Goal: Task Accomplishment & Management: Manage account settings

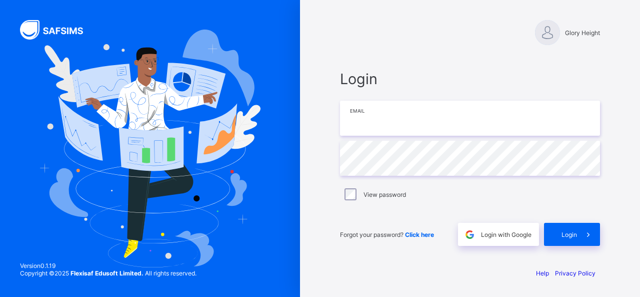
click at [402, 116] on input "email" at bounding box center [470, 118] width 260 height 35
type input "**********"
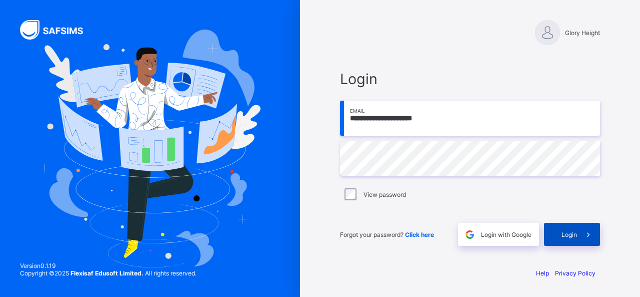
click at [557, 229] on div "Login" at bounding box center [572, 234] width 56 height 23
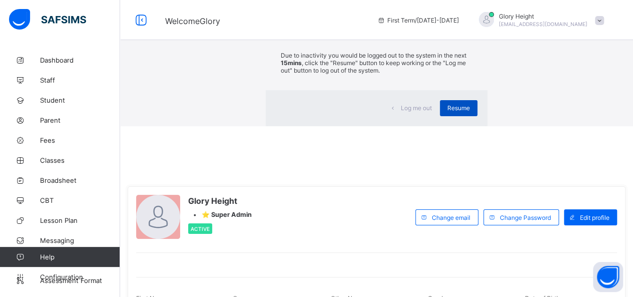
click at [440, 116] on div "Resume" at bounding box center [459, 108] width 38 height 16
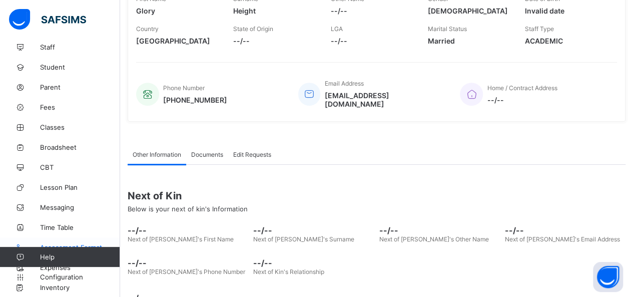
scroll to position [172, 0]
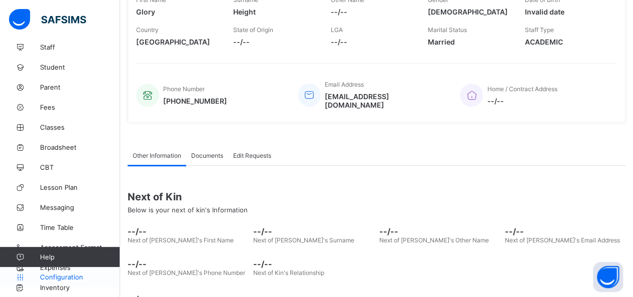
click at [69, 273] on span "Configuration" at bounding box center [80, 277] width 80 height 8
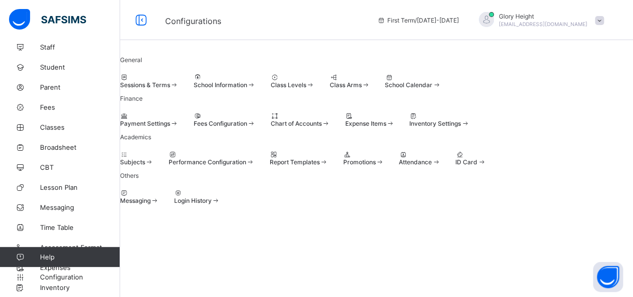
scroll to position [107, 0]
click at [179, 120] on span at bounding box center [174, 124] width 9 height 8
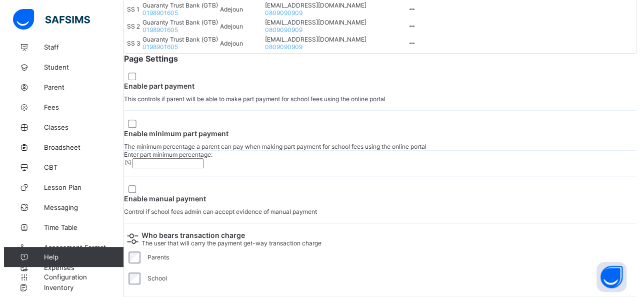
scroll to position [436, 0]
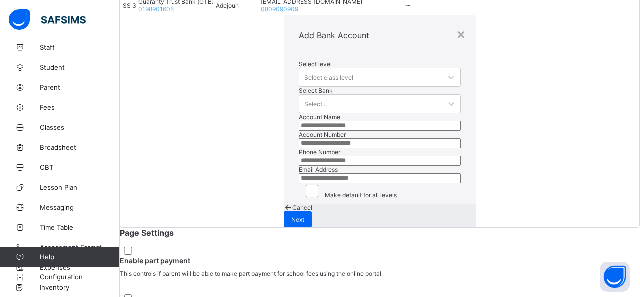
scroll to position [113, 0]
click at [388, 227] on div "Cancel Next" at bounding box center [380, 216] width 192 height 24
click at [312, 227] on div "Next" at bounding box center [298, 219] width 28 height 16
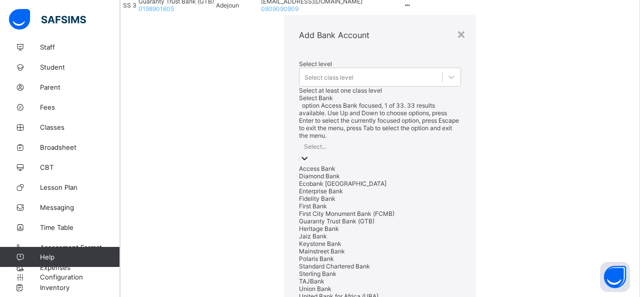
click at [304, 139] on div "Select..." at bounding box center [380, 146] width 162 height 14
click at [299, 172] on div "Diamond Bank" at bounding box center [380, 176] width 162 height 8
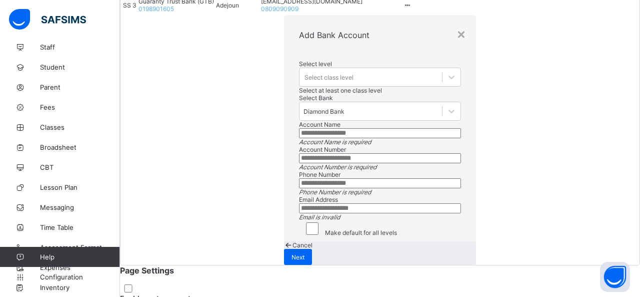
click at [299, 128] on input "text" at bounding box center [380, 133] width 162 height 10
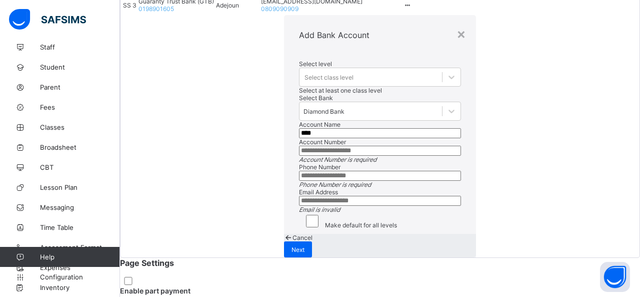
type input "****"
click at [428, 141] on div "× Add Bank Account Select level Select class level Select at least one class le…" at bounding box center [380, 136] width 519 height 242
click at [313, 241] on span "Cancel" at bounding box center [303, 238] width 20 height 8
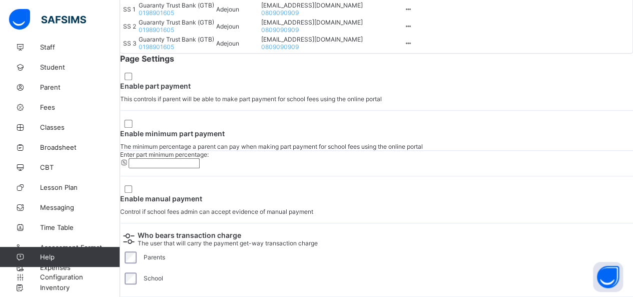
click at [412, 13] on icon at bounding box center [408, 10] width 9 height 8
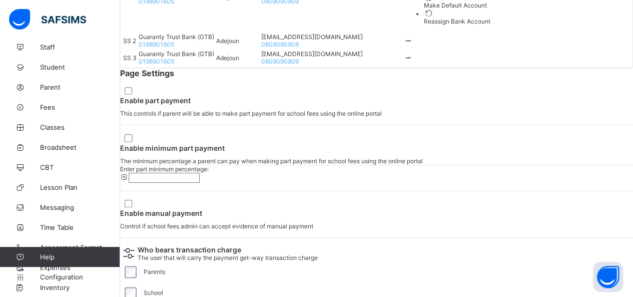
click at [490, 25] on ul "Delete Bank Account Make Default Account Reassign Bank Account" at bounding box center [447, 1] width 87 height 48
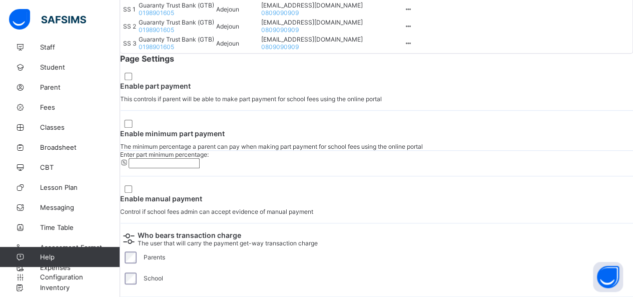
click at [137, 17] on td "SS 1" at bounding box center [130, 9] width 15 height 16
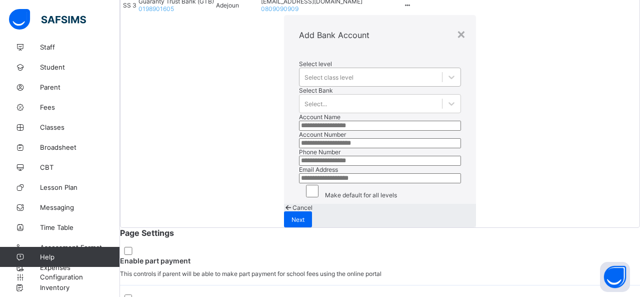
click at [300, 82] on div "Select class level" at bounding box center [371, 77] width 143 height 14
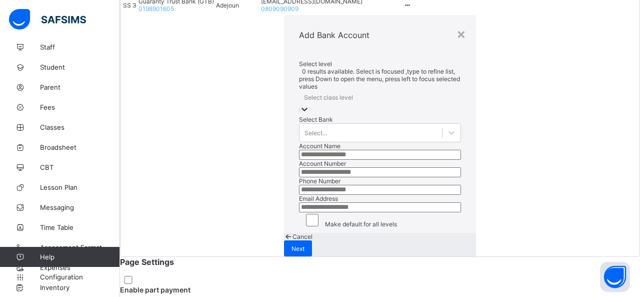
click at [304, 94] on div "Select class level" at bounding box center [328, 98] width 49 height 8
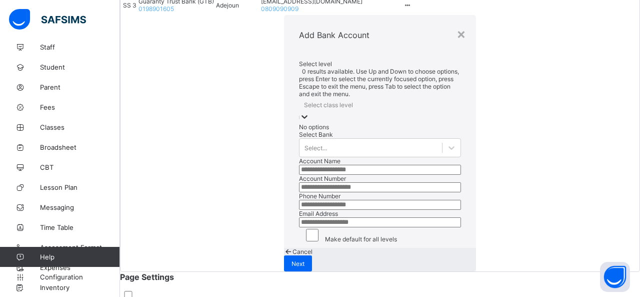
click at [304, 101] on div "Select class level" at bounding box center [328, 105] width 49 height 8
click at [299, 123] on div "No options" at bounding box center [380, 127] width 162 height 8
click at [304, 101] on div "Select class level" at bounding box center [328, 105] width 49 height 8
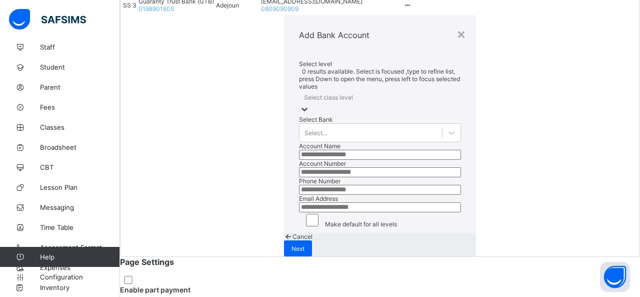
type input "*"
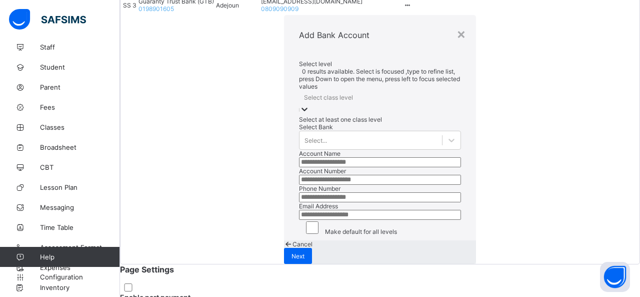
click at [304, 94] on div "Select class level" at bounding box center [328, 98] width 49 height 8
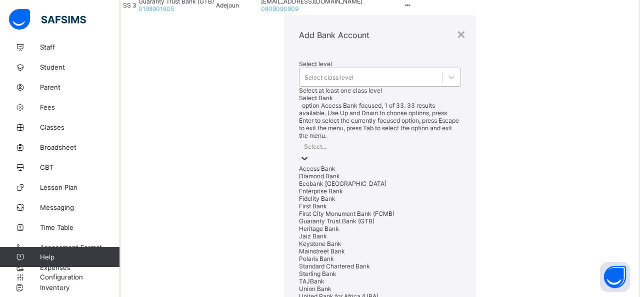
click at [299, 139] on div "Select..." at bounding box center [380, 146] width 162 height 14
click at [299, 172] on div "Diamond Bank" at bounding box center [380, 176] width 162 height 8
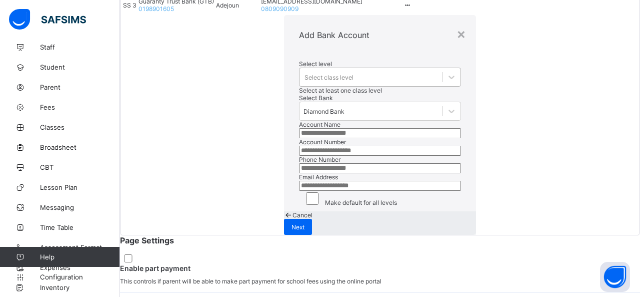
click at [299, 138] on input "text" at bounding box center [380, 133] width 162 height 10
type input "******"
click at [299, 156] on input "number" at bounding box center [380, 151] width 162 height 10
type input "*****"
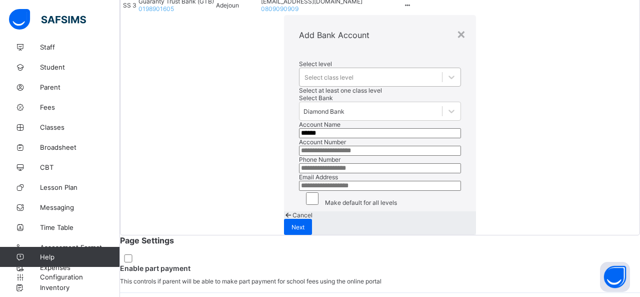
click at [299, 173] on input "number" at bounding box center [380, 168] width 162 height 10
type input "****"
click at [299, 191] on input "email" at bounding box center [380, 186] width 162 height 10
type input "**********"
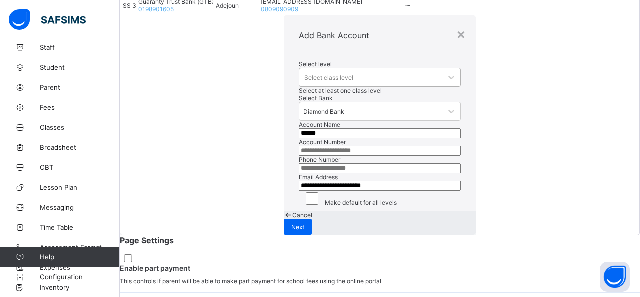
click at [305, 74] on div "Select class level" at bounding box center [329, 78] width 49 height 8
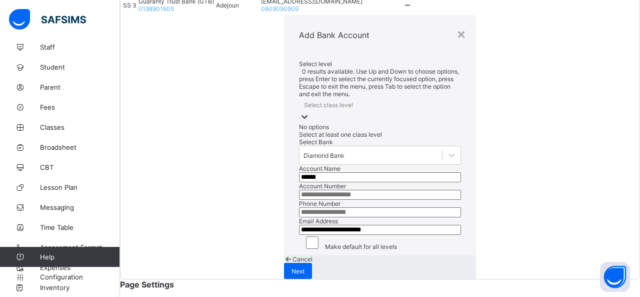
scroll to position [0, 0]
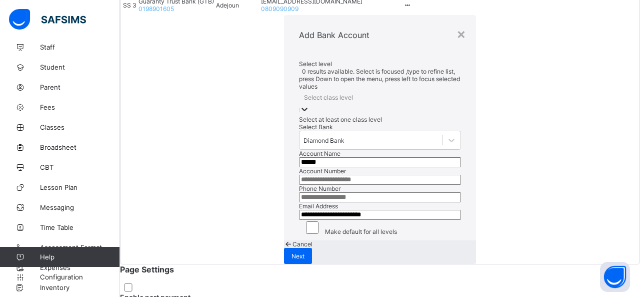
click at [304, 94] on div "Select class level" at bounding box center [328, 98] width 49 height 8
click at [305, 253] on span "Next" at bounding box center [298, 256] width 13 height 8
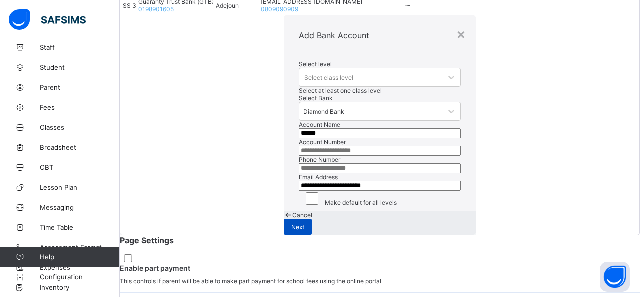
click at [305, 231] on span "Next" at bounding box center [298, 227] width 13 height 8
click at [312, 235] on div "Next" at bounding box center [298, 227] width 28 height 16
